Goal: Task Accomplishment & Management: Complete application form

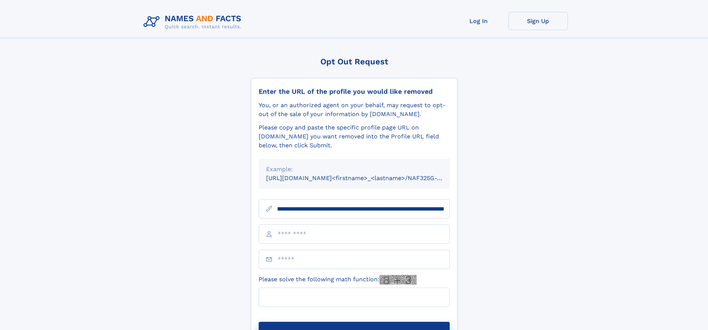
scroll to position [0, 86]
type input "**********"
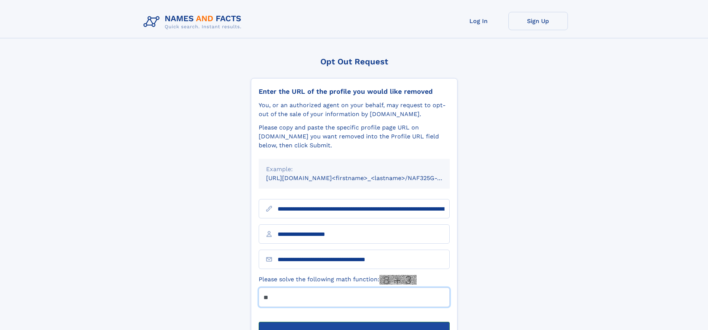
type input "**"
click at [354, 322] on button "Submit Opt Out Request" at bounding box center [354, 334] width 191 height 24
